Goal: Task Accomplishment & Management: Use online tool/utility

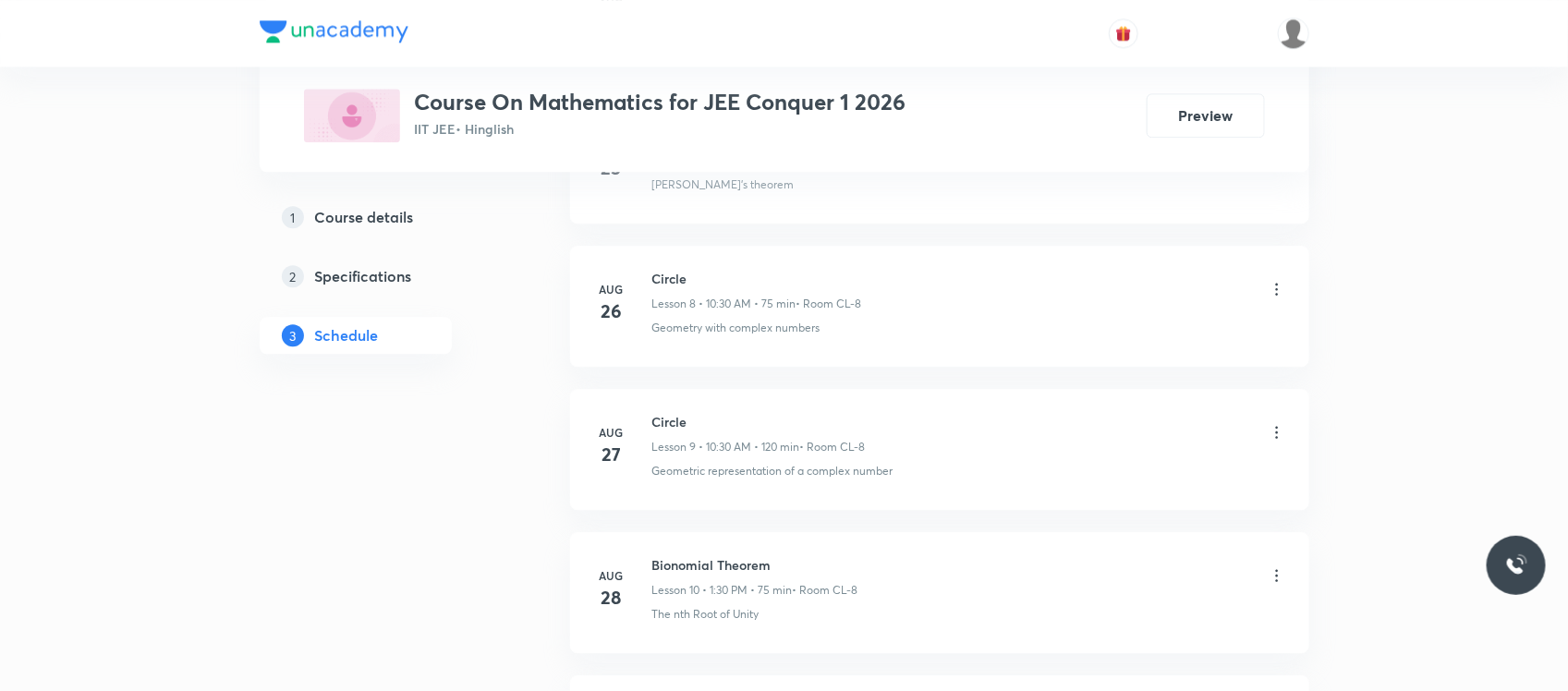
scroll to position [2513, 0]
click at [672, 427] on h6 "Circle" at bounding box center [758, 429] width 211 height 20
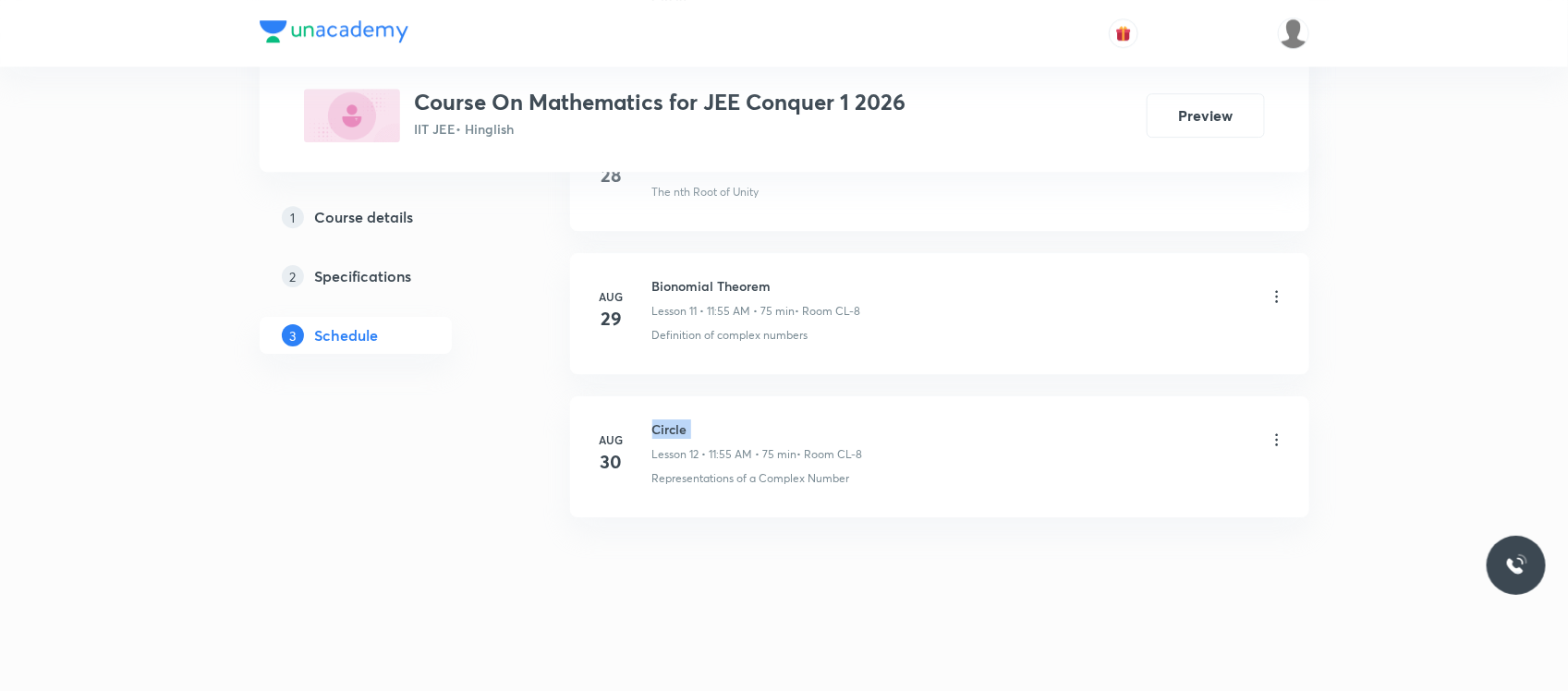
copy h6 "Circle"
click at [665, 280] on h6 "Bionomial Theorem" at bounding box center [757, 286] width 209 height 20
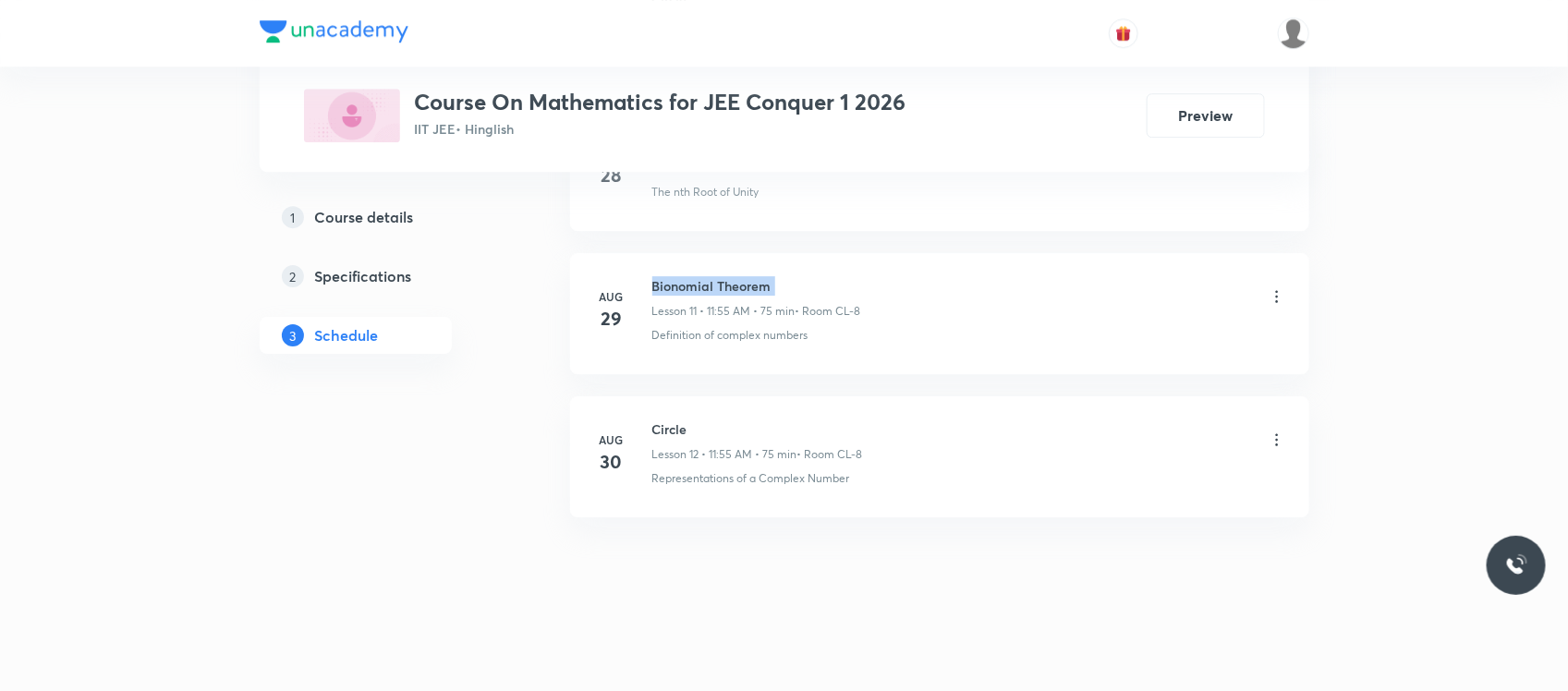
copy h6 "Bionomial Theorem"
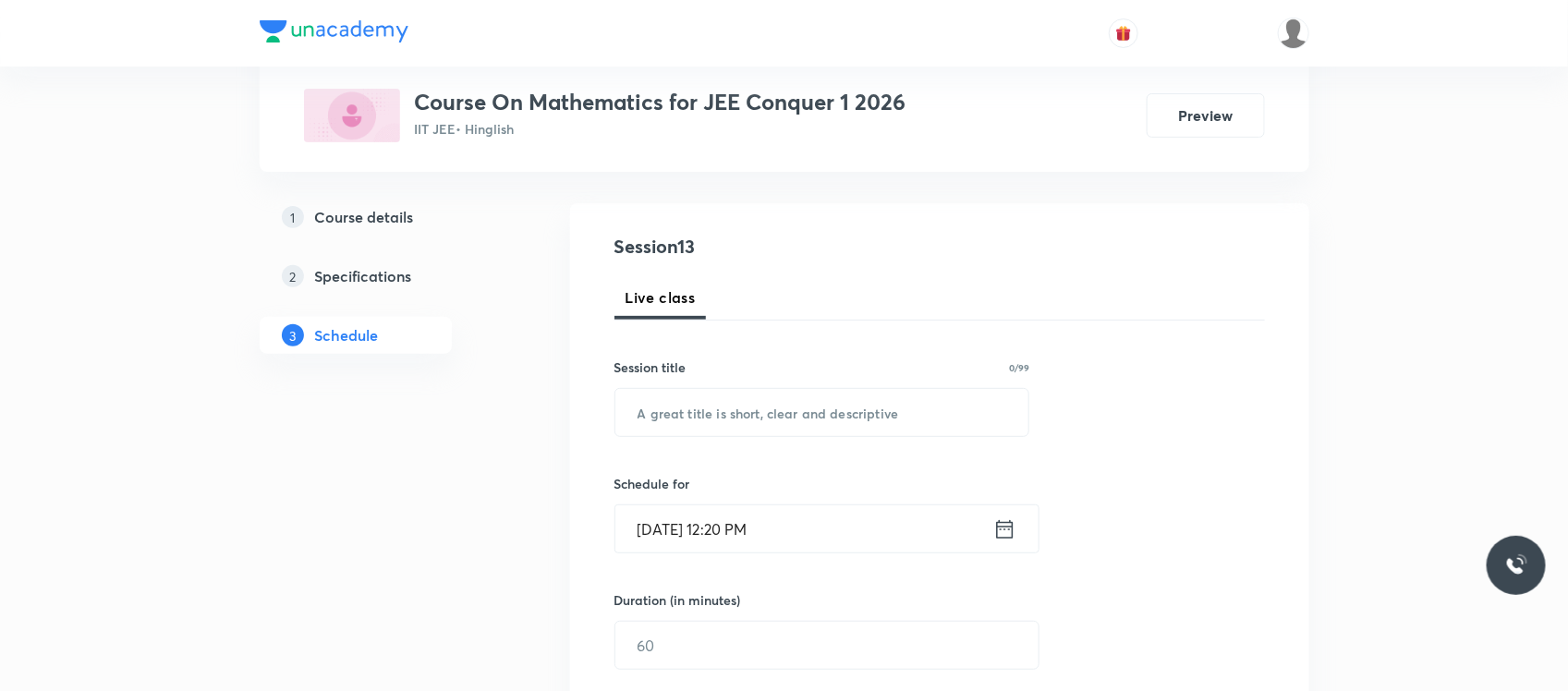
scroll to position [127, 0]
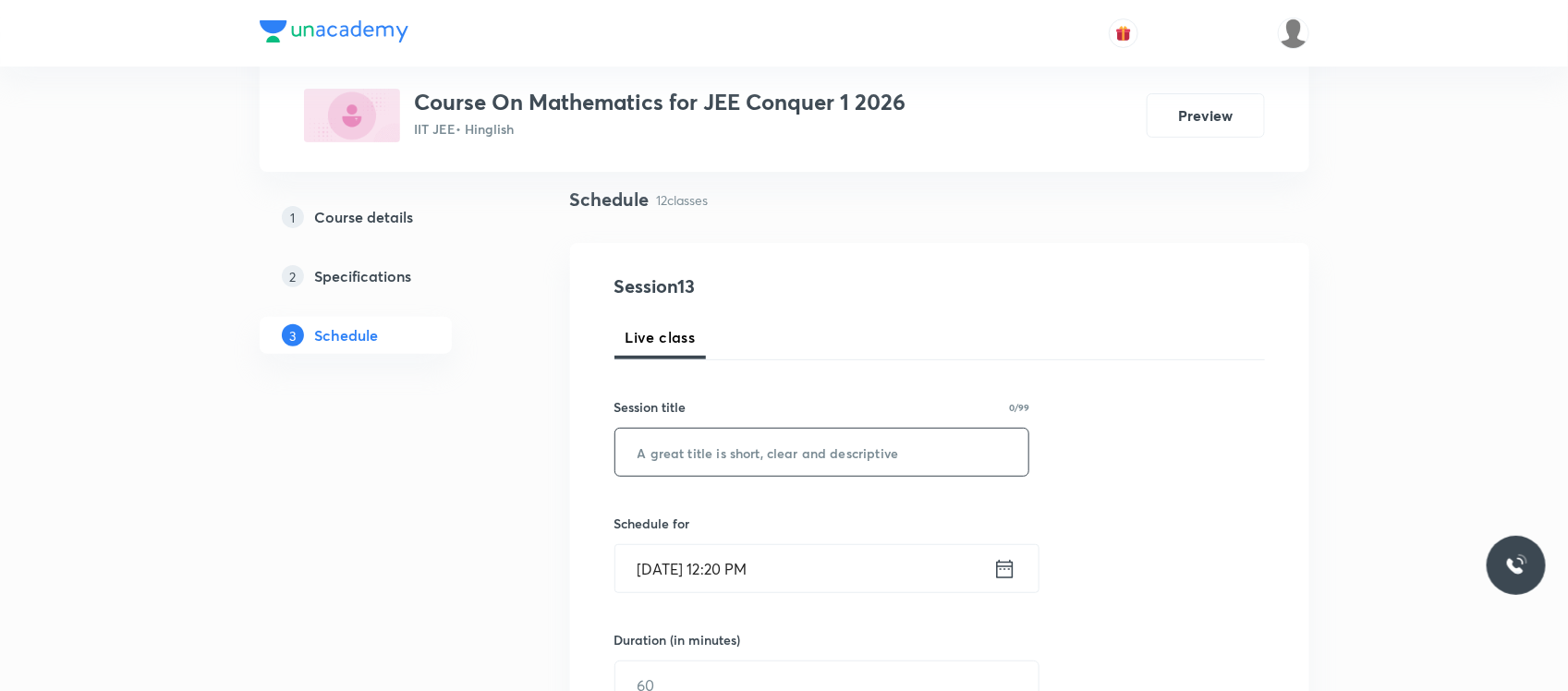
click at [766, 454] on input "text" at bounding box center [822, 452] width 414 height 47
paste input "Bionomial Theorem"
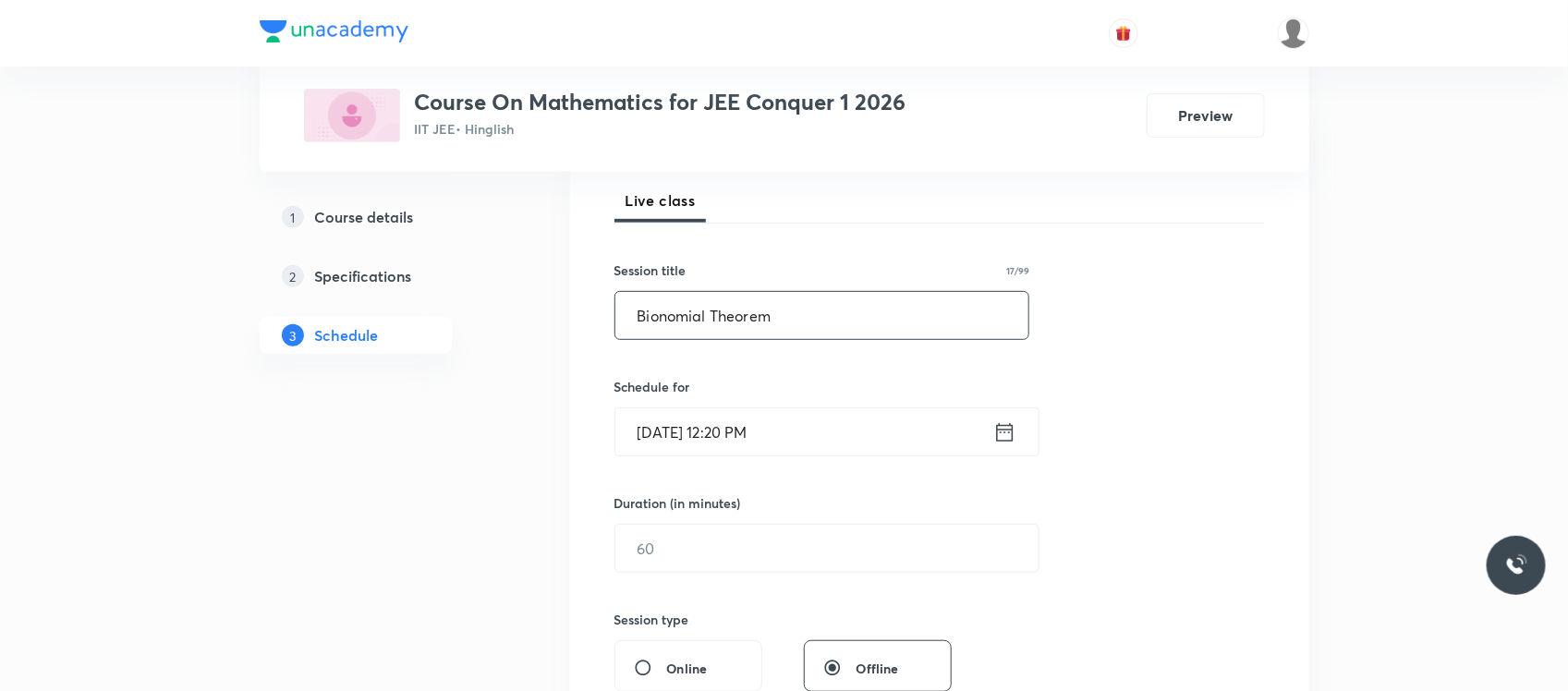
scroll to position [264, 0]
type input "Bionomial Theorem"
click at [805, 407] on input "[DATE] 12:20 PM" at bounding box center [804, 430] width 378 height 47
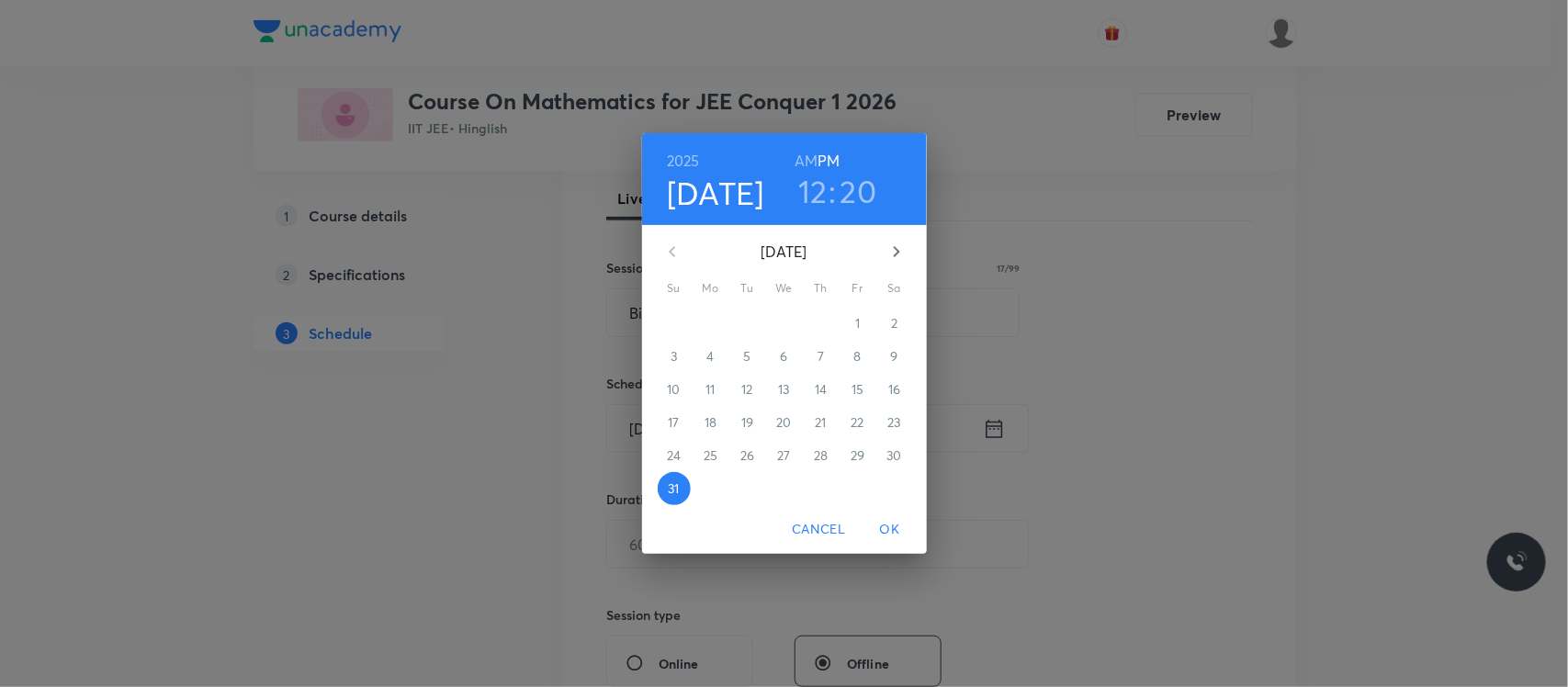
click at [817, 188] on h3 "12" at bounding box center [813, 191] width 29 height 39
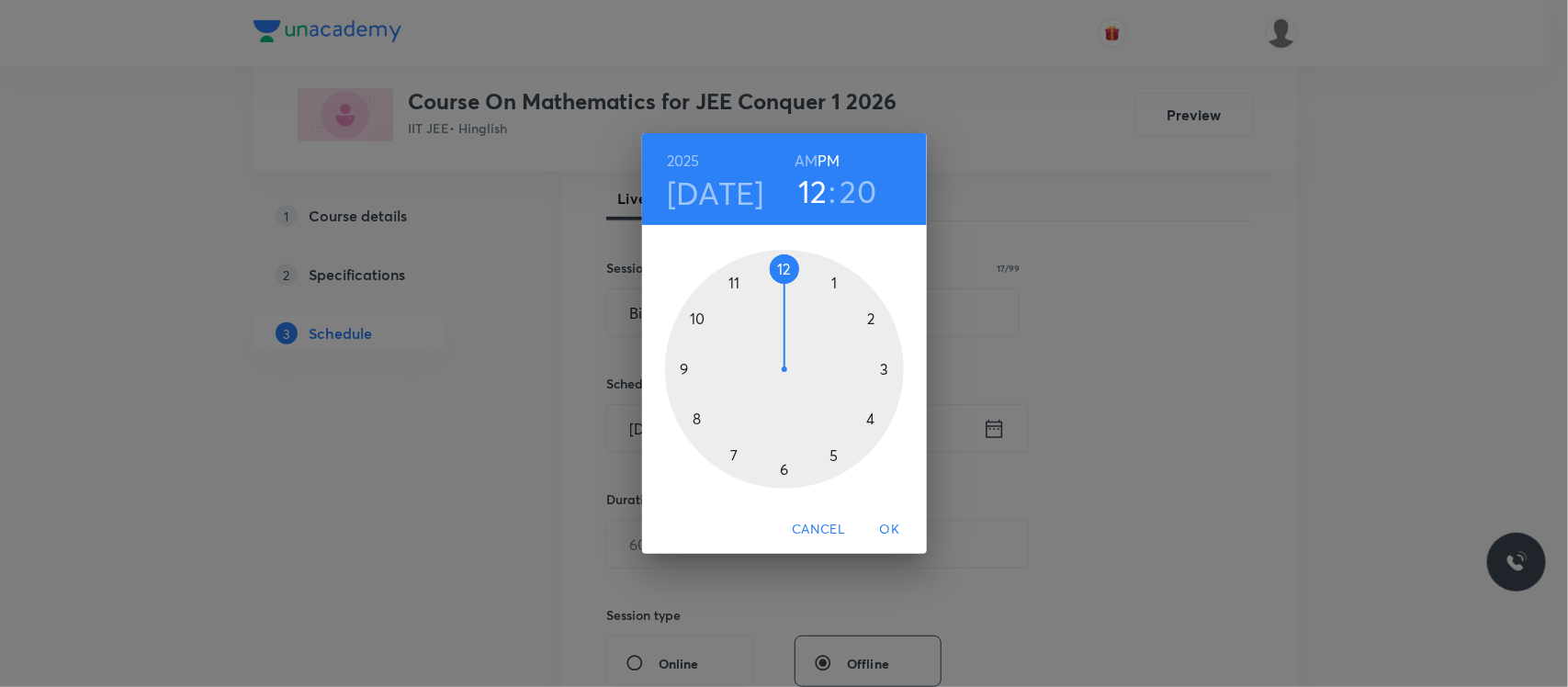
click at [870, 323] on div at bounding box center [784, 369] width 239 height 239
click at [788, 274] on div at bounding box center [784, 369] width 239 height 239
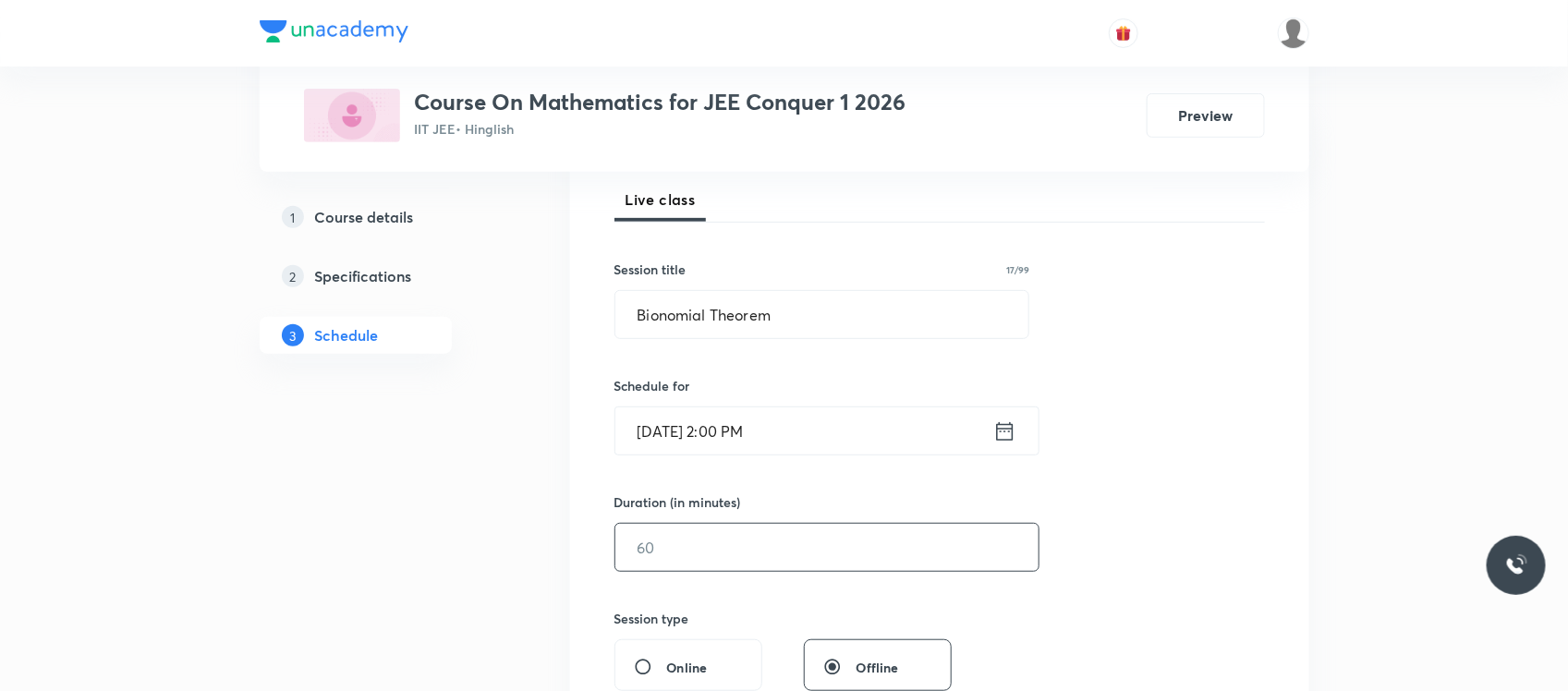
click at [742, 556] on input "text" at bounding box center [826, 548] width 423 height 47
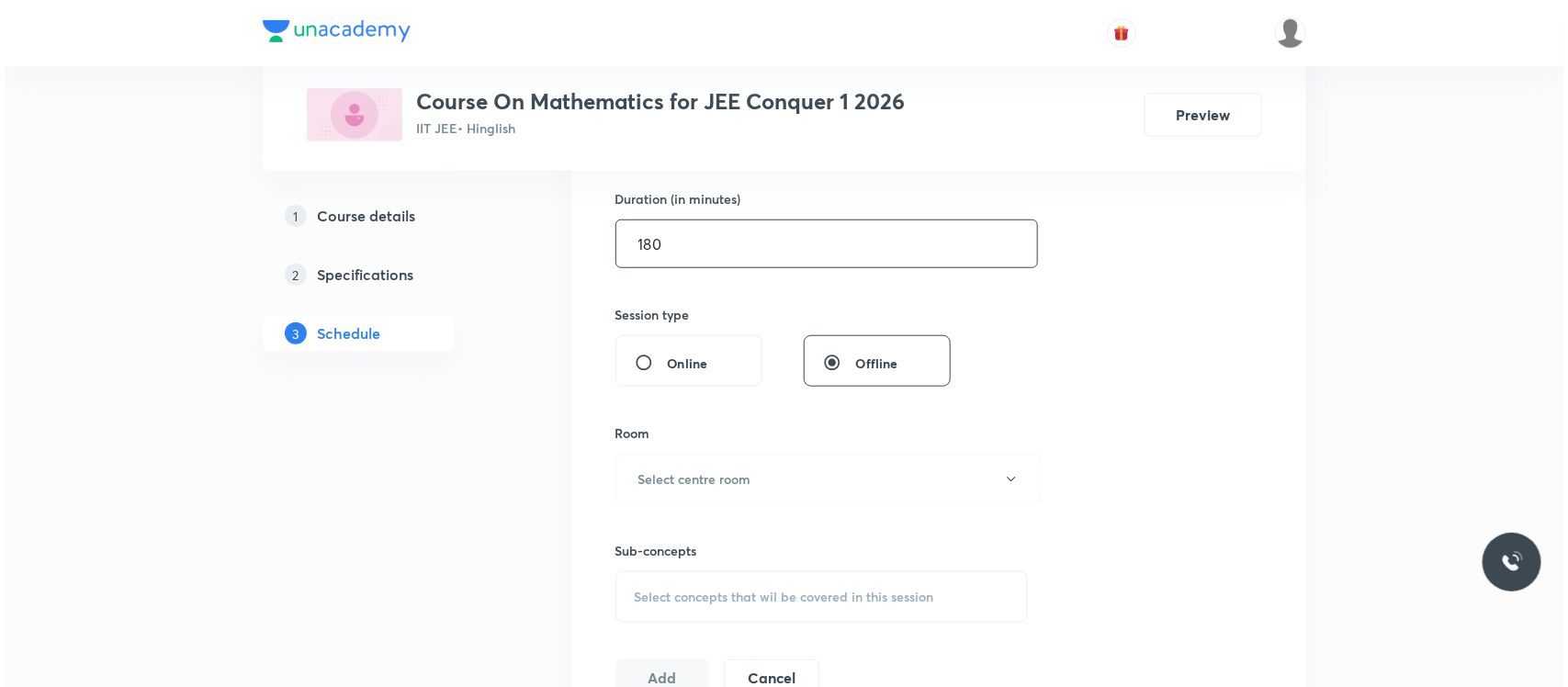
scroll to position [593, 0]
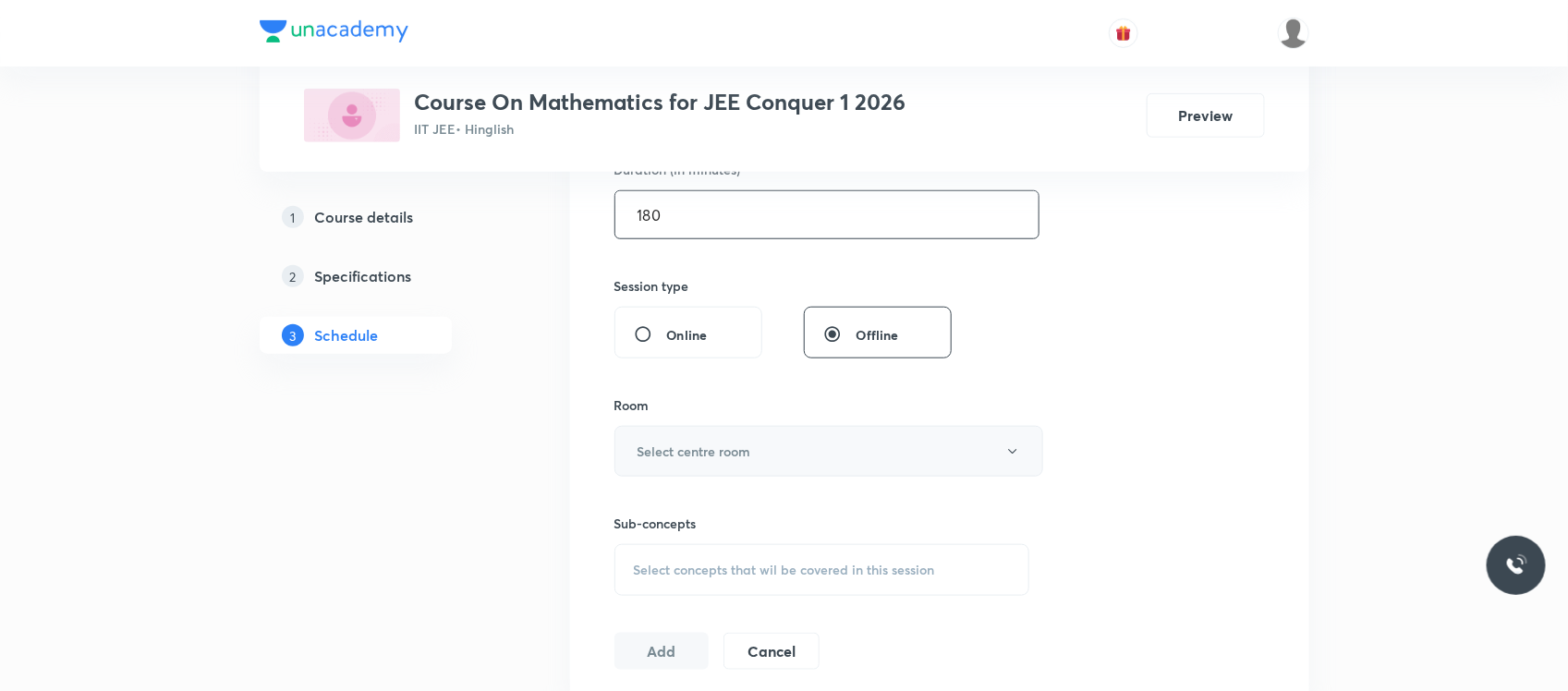
type input "180"
click at [740, 455] on h6 "Select centre room" at bounding box center [694, 451] width 113 height 20
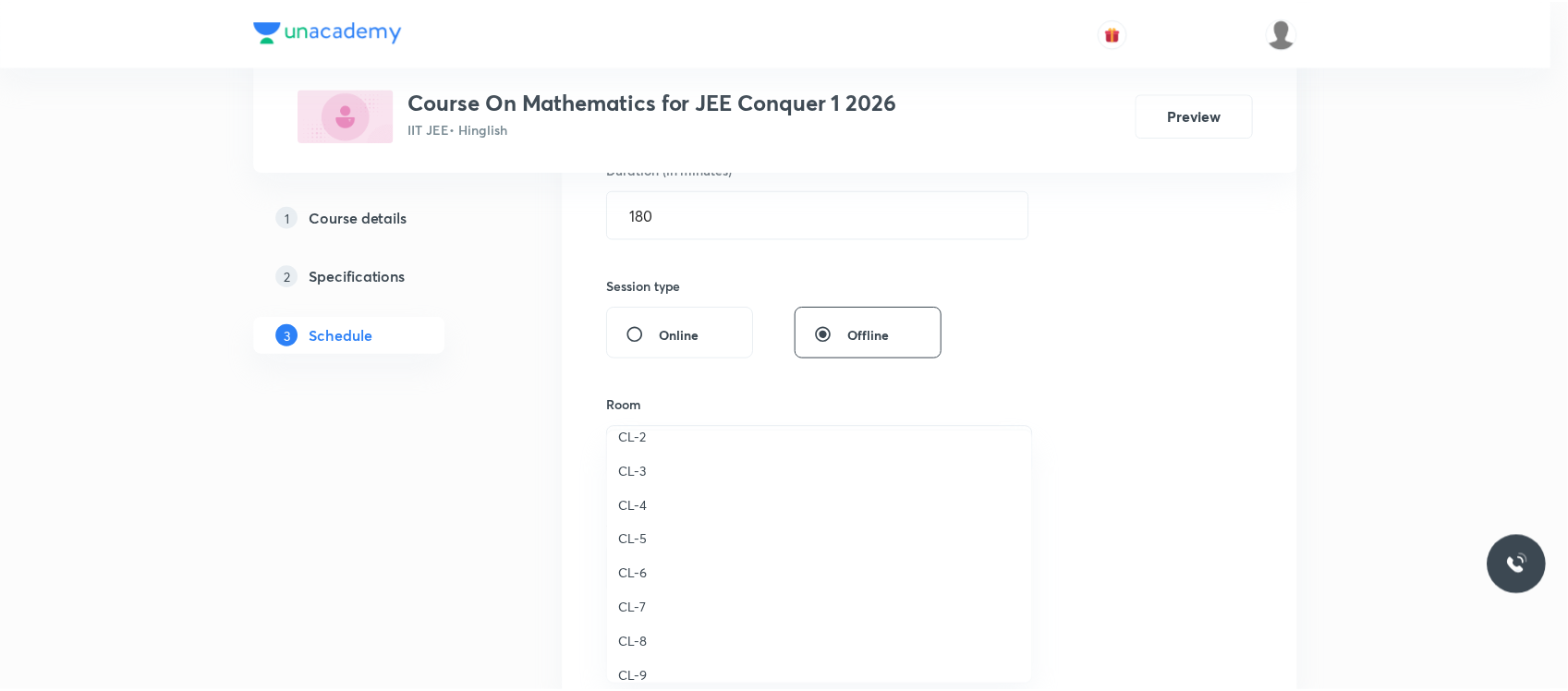
scroll to position [545, 0]
click at [630, 463] on span "CL-2" at bounding box center [824, 458] width 405 height 20
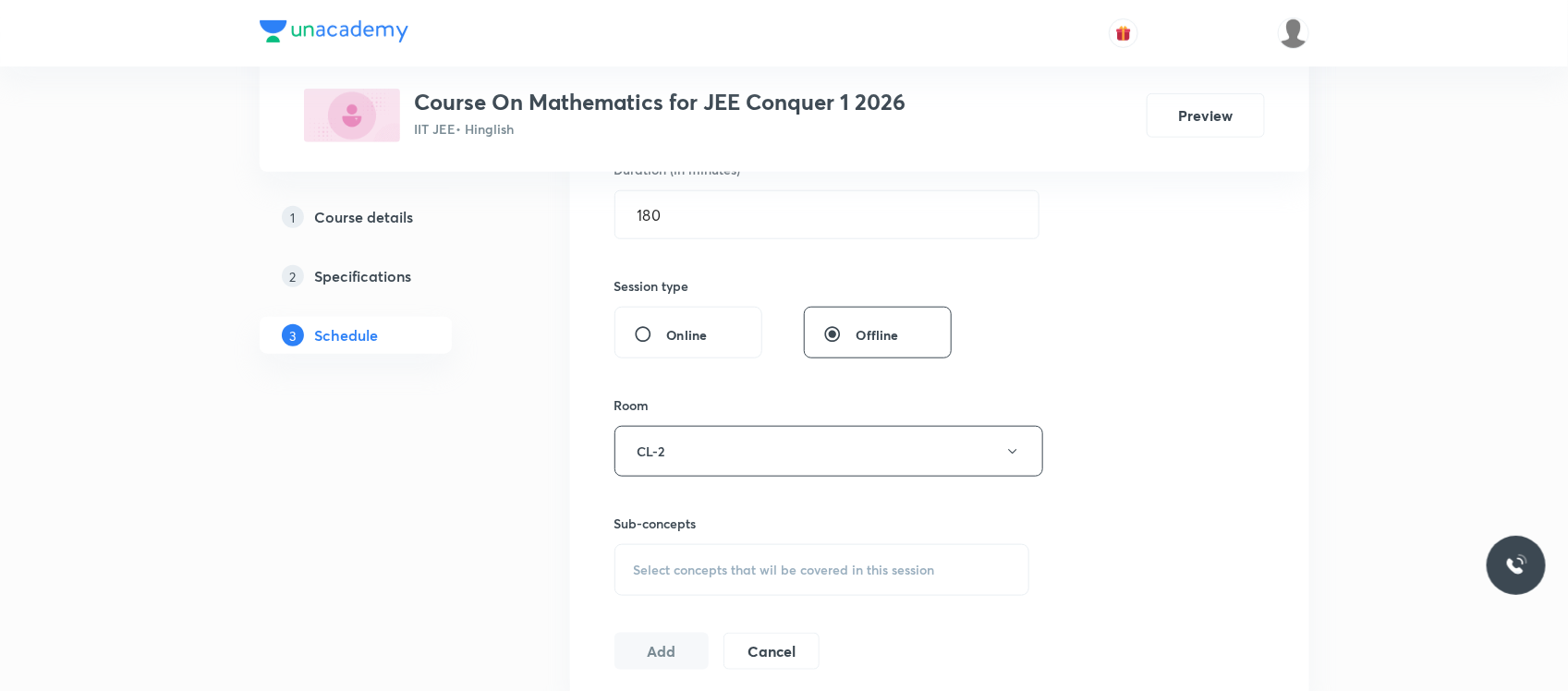
click at [656, 551] on div "Select concepts that wil be covered in this session" at bounding box center [822, 569] width 416 height 52
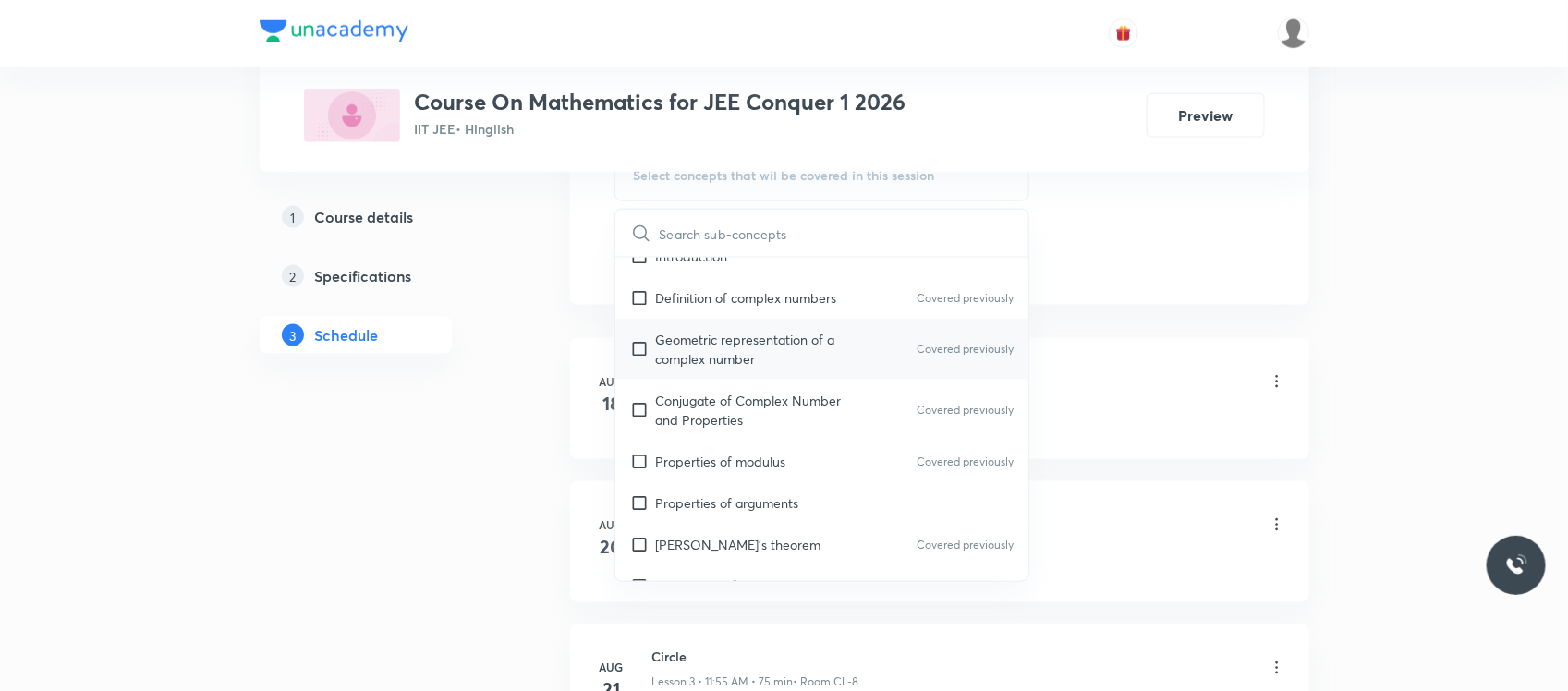
scroll to position [1267, 0]
click at [736, 377] on div "Geometric representation of a complex number Covered previously" at bounding box center [822, 348] width 414 height 61
checkbox input "true"
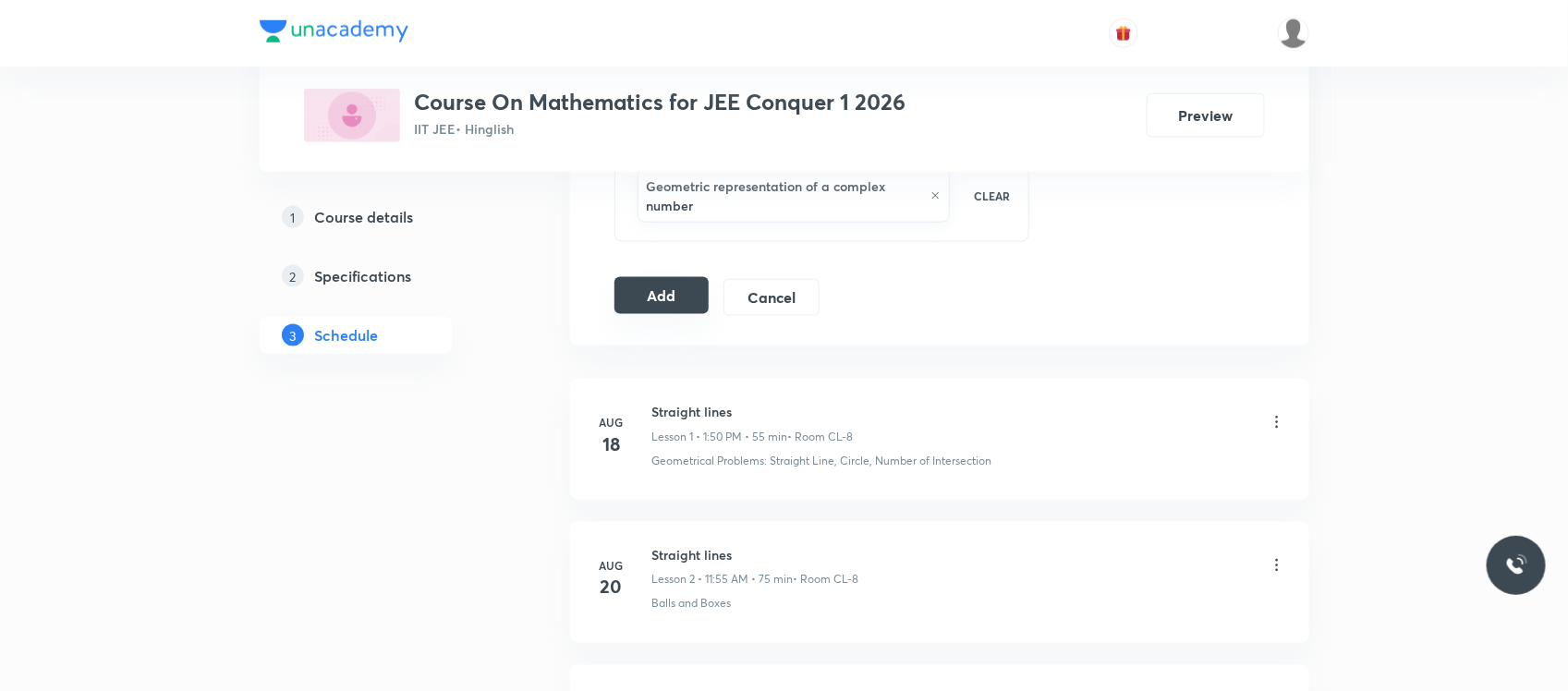
click at [636, 289] on button "Add" at bounding box center [661, 296] width 95 height 37
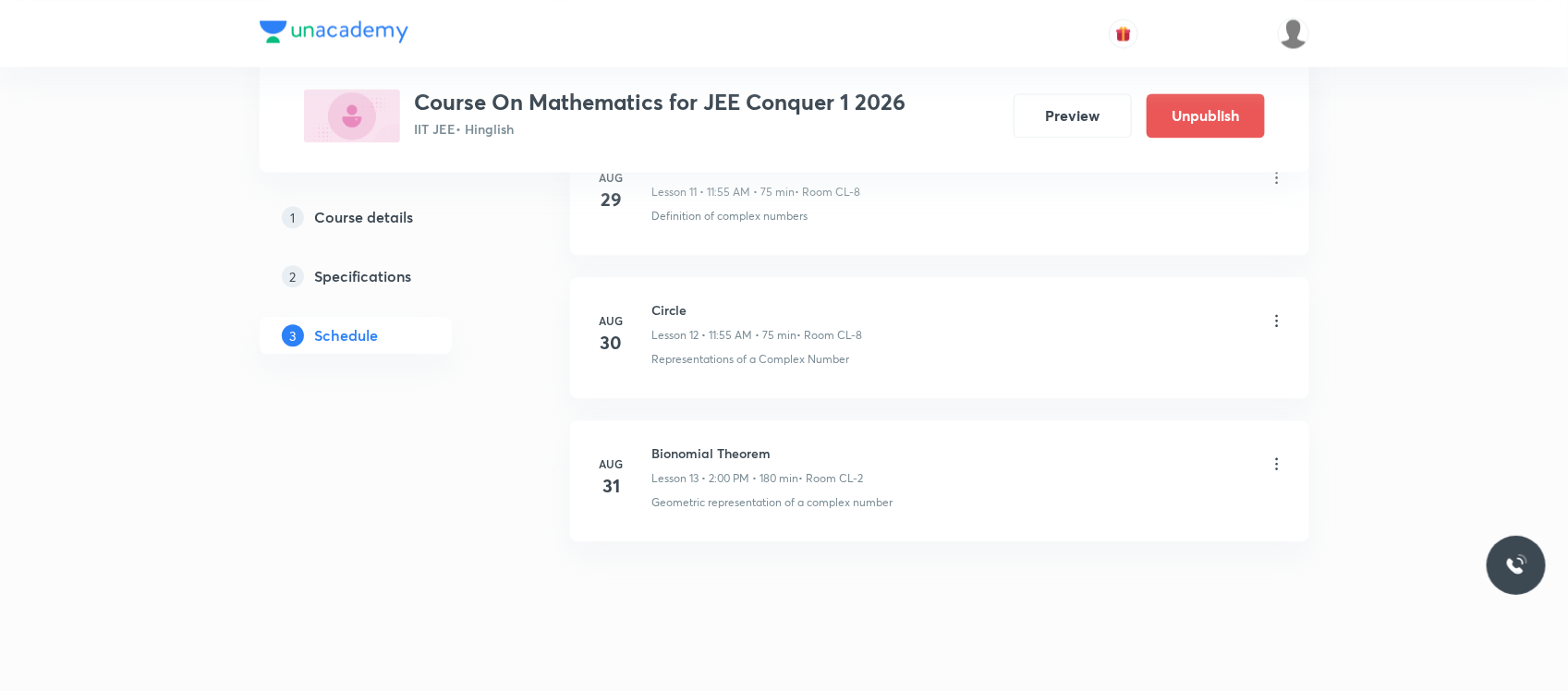
scroll to position [1807, 0]
